Goal: Transaction & Acquisition: Purchase product/service

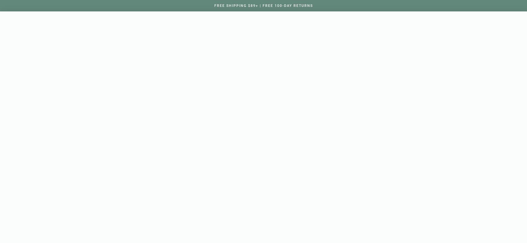
scroll to position [12698, 0]
